Goal: Task Accomplishment & Management: Use online tool/utility

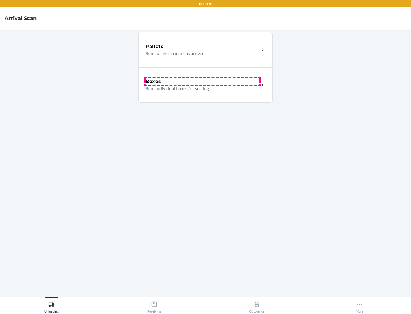
click at [203, 82] on div "Boxes" at bounding box center [203, 81] width 114 height 7
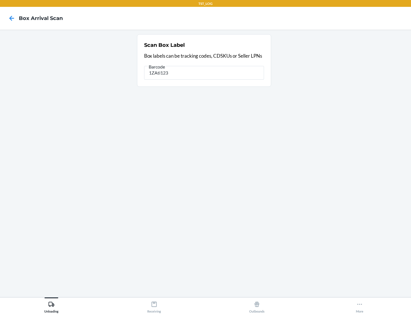
type input "1ZAti123"
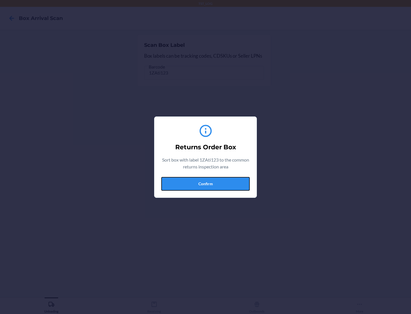
click at [206, 184] on button "Confirm" at bounding box center [205, 184] width 89 height 14
